Goal: Find specific page/section: Find specific page/section

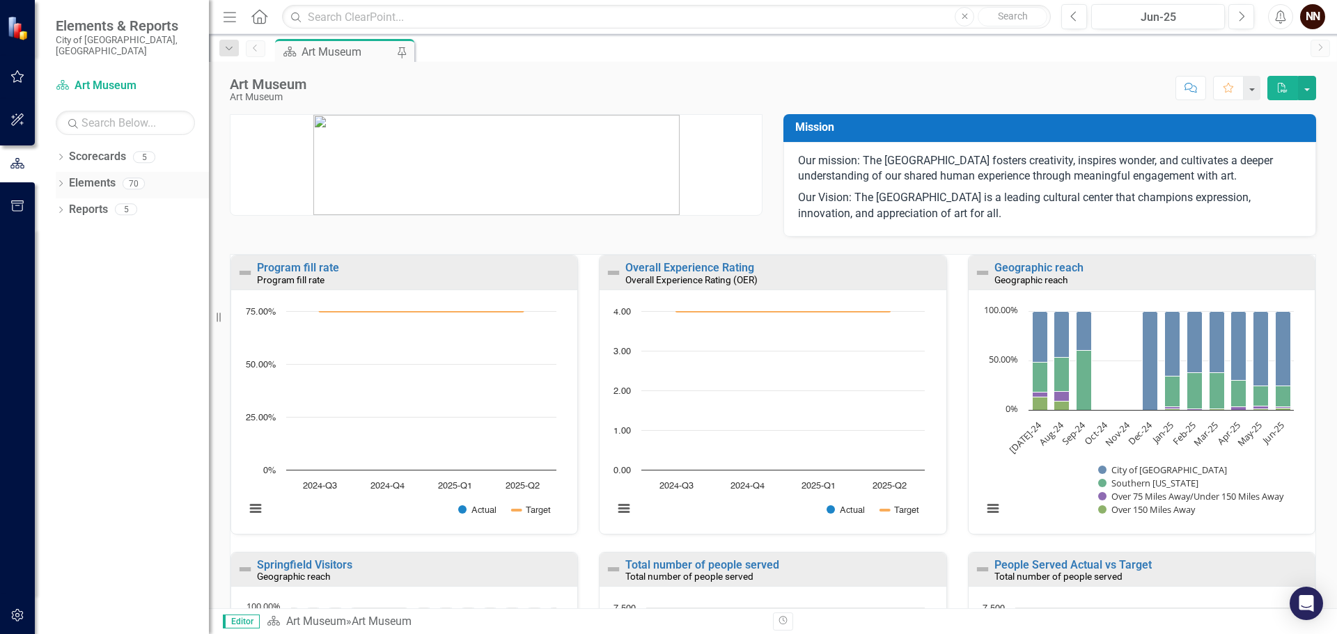
drag, startPoint x: 90, startPoint y: 170, endPoint x: 103, endPoint y: 167, distance: 13.5
click at [90, 176] on link "Elements" at bounding box center [92, 184] width 47 height 16
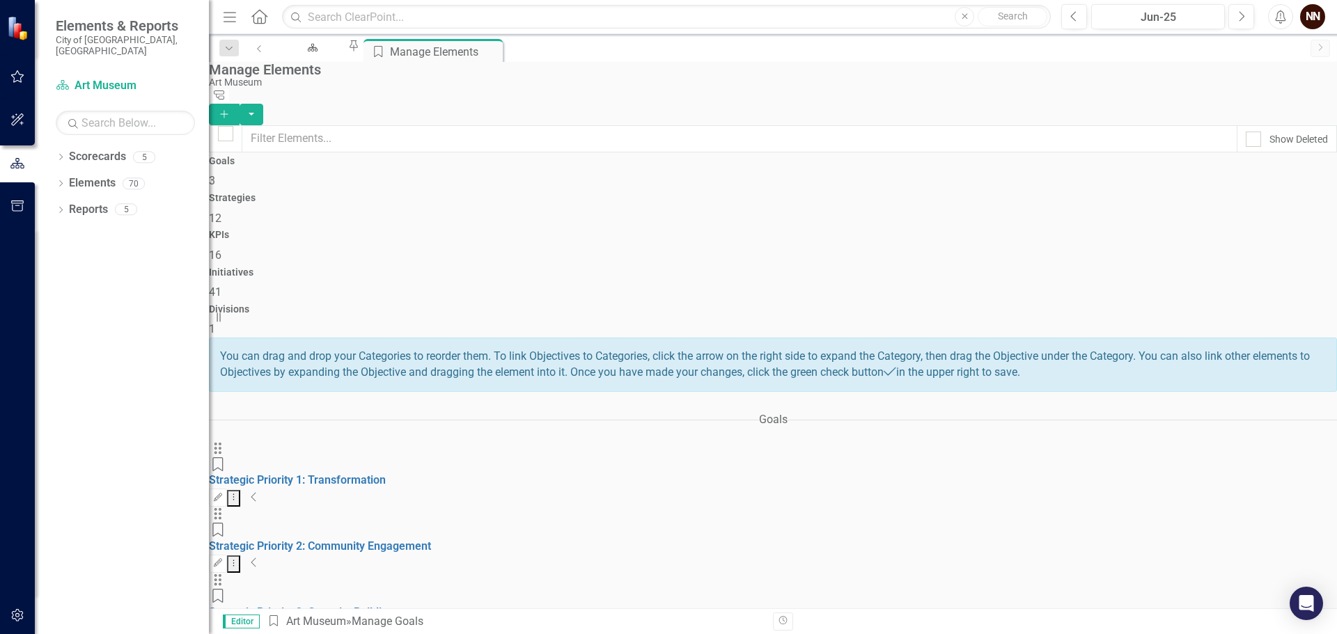
click at [258, 492] on icon "Collapse" at bounding box center [254, 497] width 7 height 11
click at [260, 623] on icon "Collapse" at bounding box center [257, 628] width 7 height 11
click at [265, 623] on icon "Expanded" at bounding box center [259, 628] width 11 height 11
click at [260, 623] on icon "Collapse" at bounding box center [257, 628] width 7 height 11
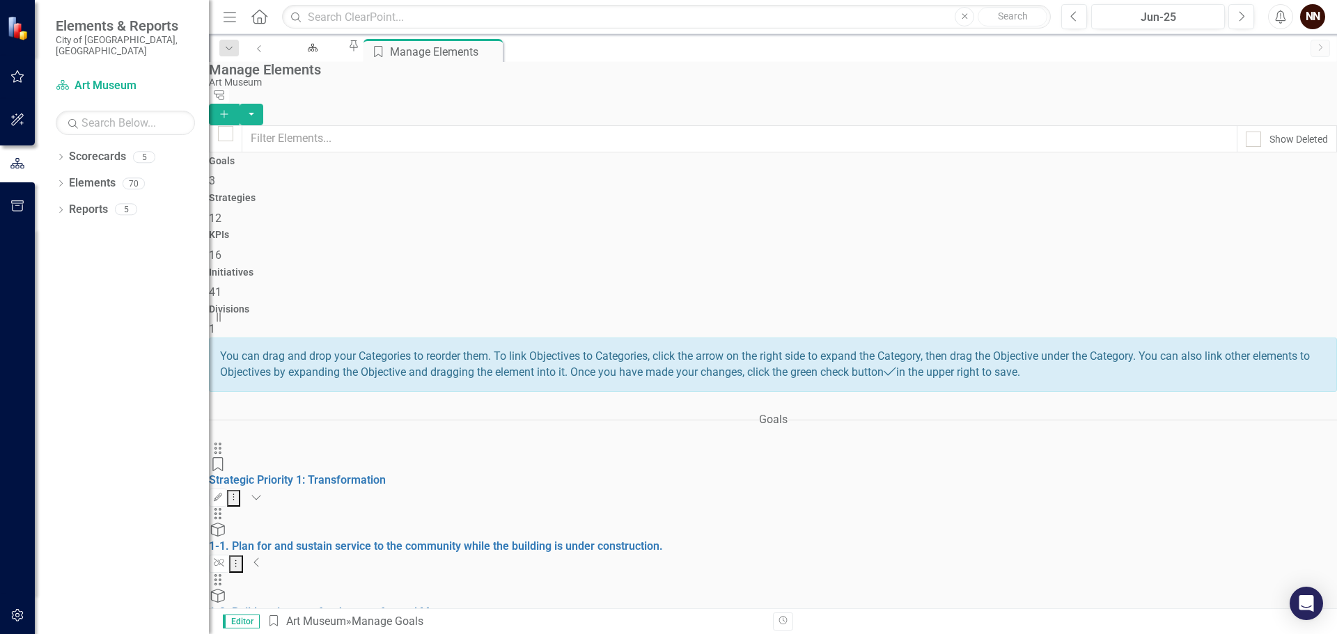
scroll to position [0, 0]
click at [262, 492] on icon "Expanded" at bounding box center [256, 497] width 11 height 11
click at [258, 492] on icon "Collapse" at bounding box center [254, 497] width 7 height 11
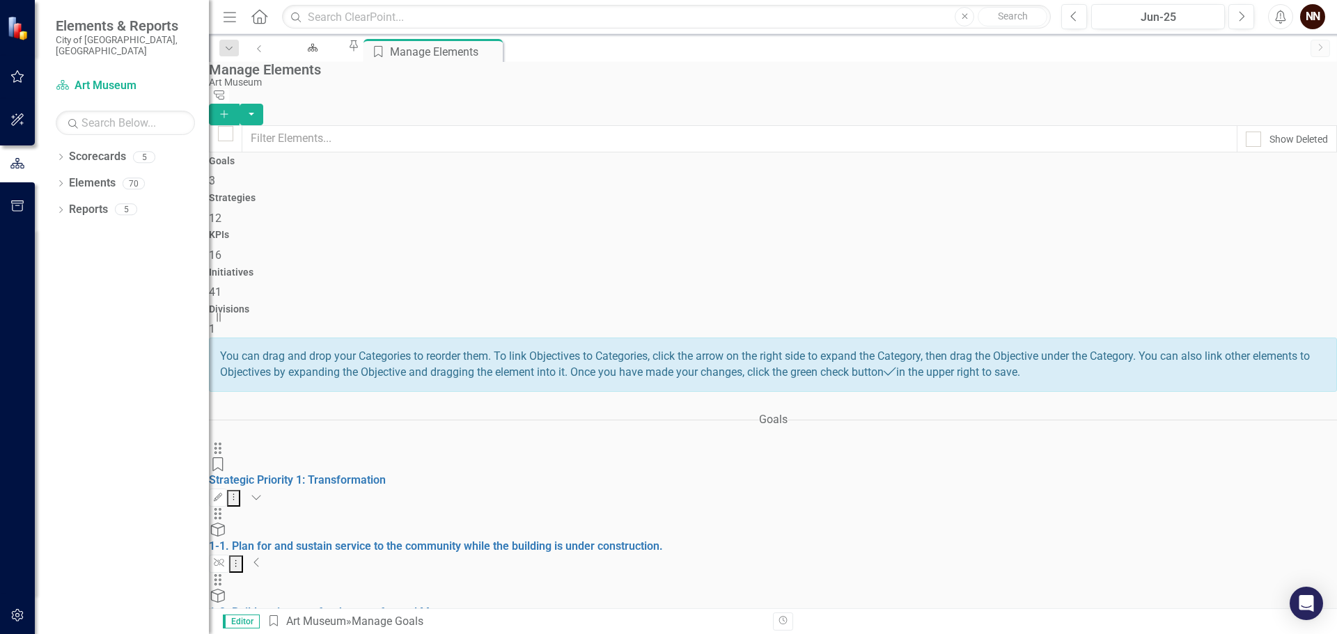
scroll to position [229, 0]
click at [260, 623] on icon "Collapse" at bounding box center [257, 628] width 7 height 11
click at [265, 623] on icon "Expanded" at bounding box center [259, 628] width 11 height 11
